Goal: Communication & Community: Answer question/provide support

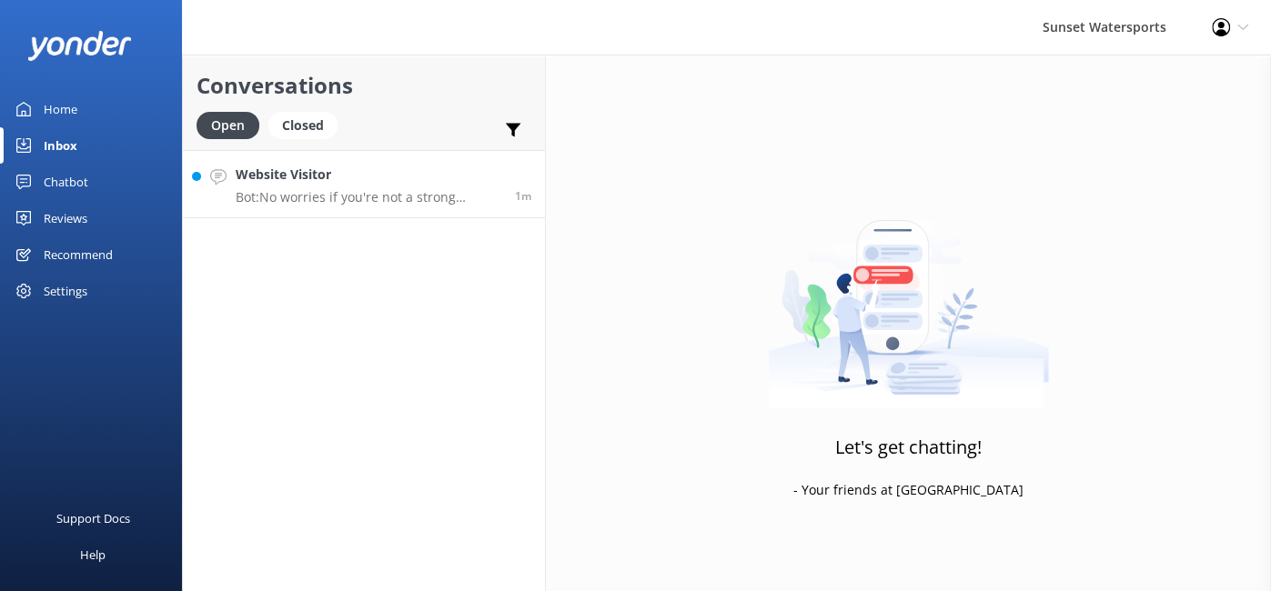
click at [336, 181] on h4 "Website Visitor" at bounding box center [369, 175] width 266 height 20
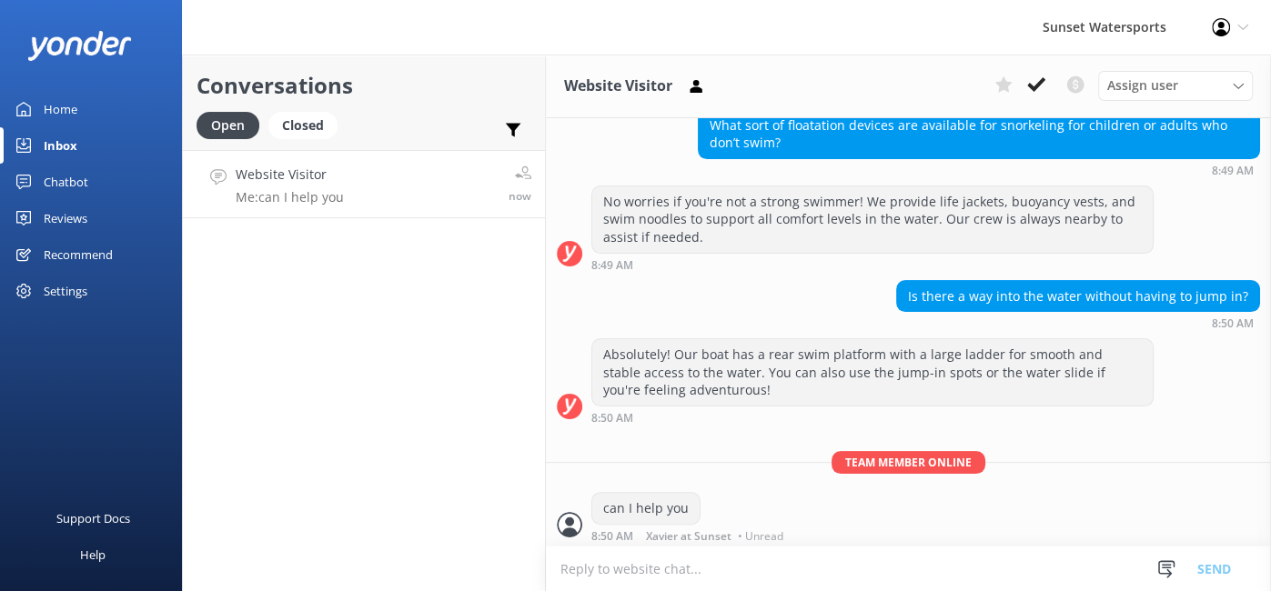
scroll to position [220, 0]
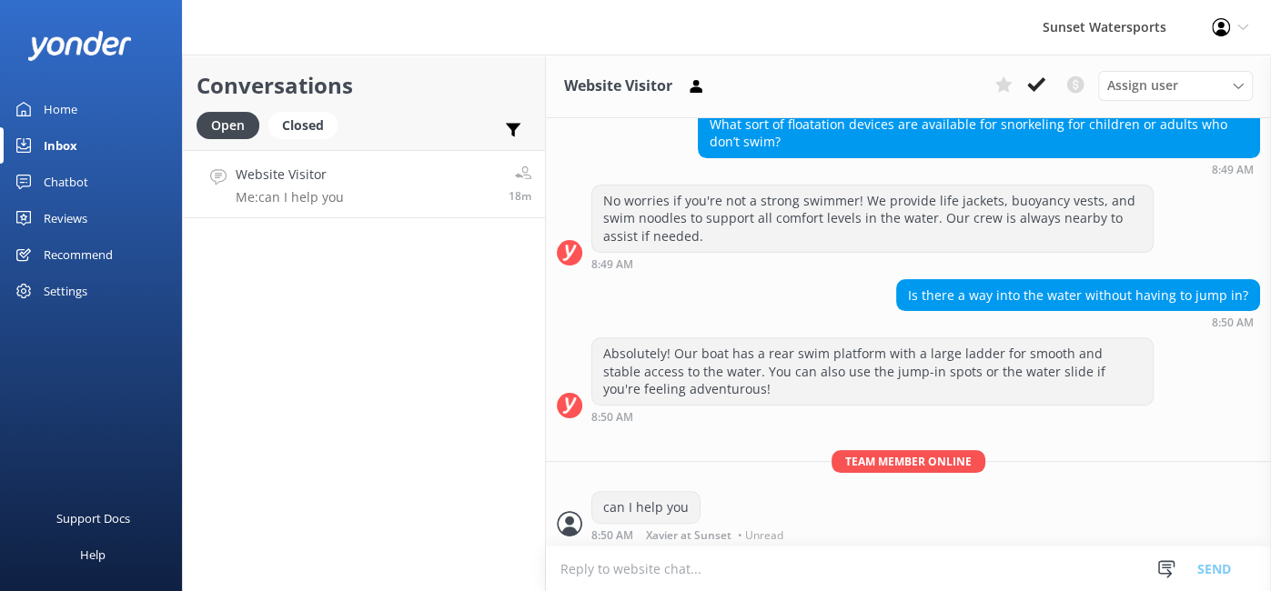
click at [328, 174] on h4 "Website Visitor" at bounding box center [290, 175] width 108 height 20
